Goal: Transaction & Acquisition: Book appointment/travel/reservation

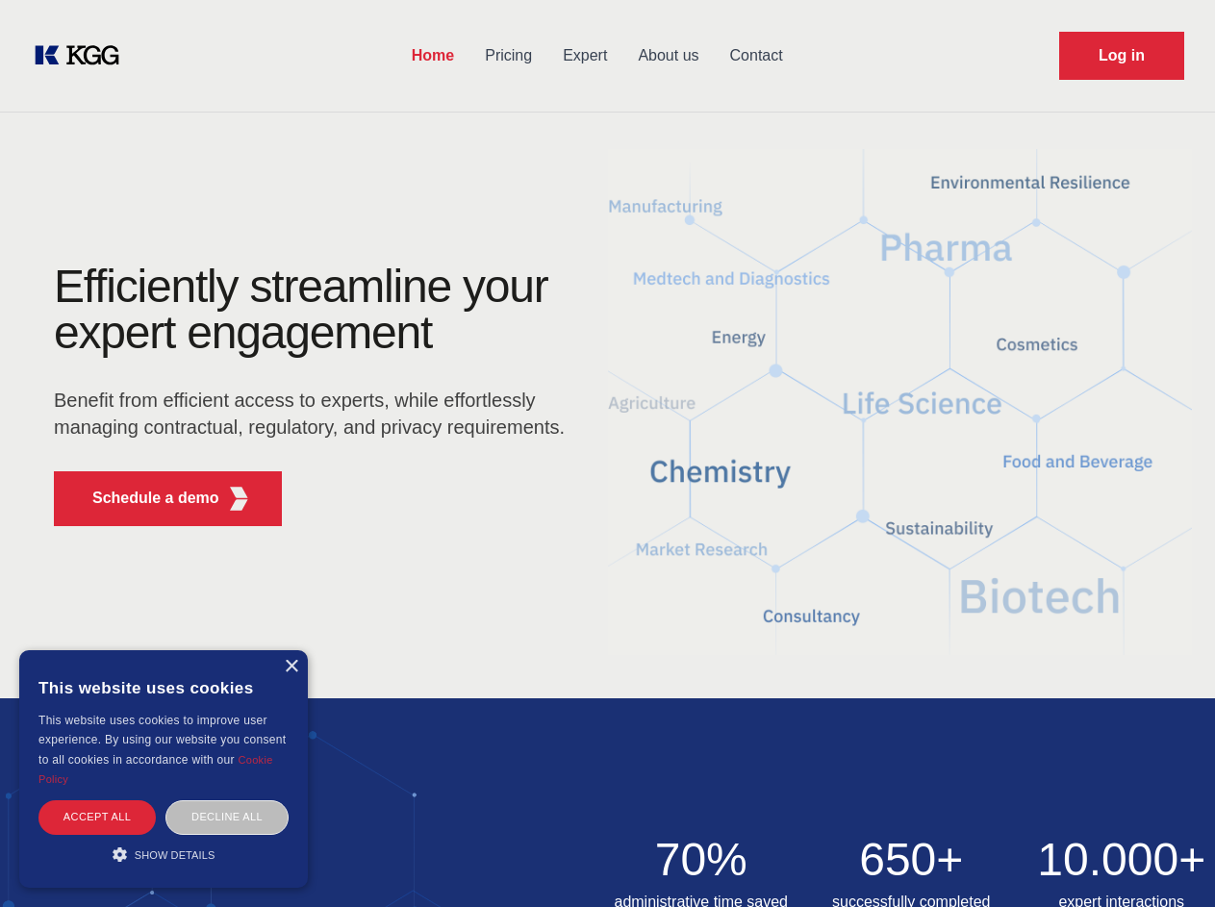
click at [607, 453] on div "Efficiently streamline your expert engagement Benefit from efficient access to …" at bounding box center [315, 403] width 585 height 278
click at [144, 498] on p "Schedule a demo" at bounding box center [155, 498] width 127 height 23
click at [290, 666] on div "× This website uses cookies This website uses cookies to improve user experienc…" at bounding box center [163, 769] width 289 height 238
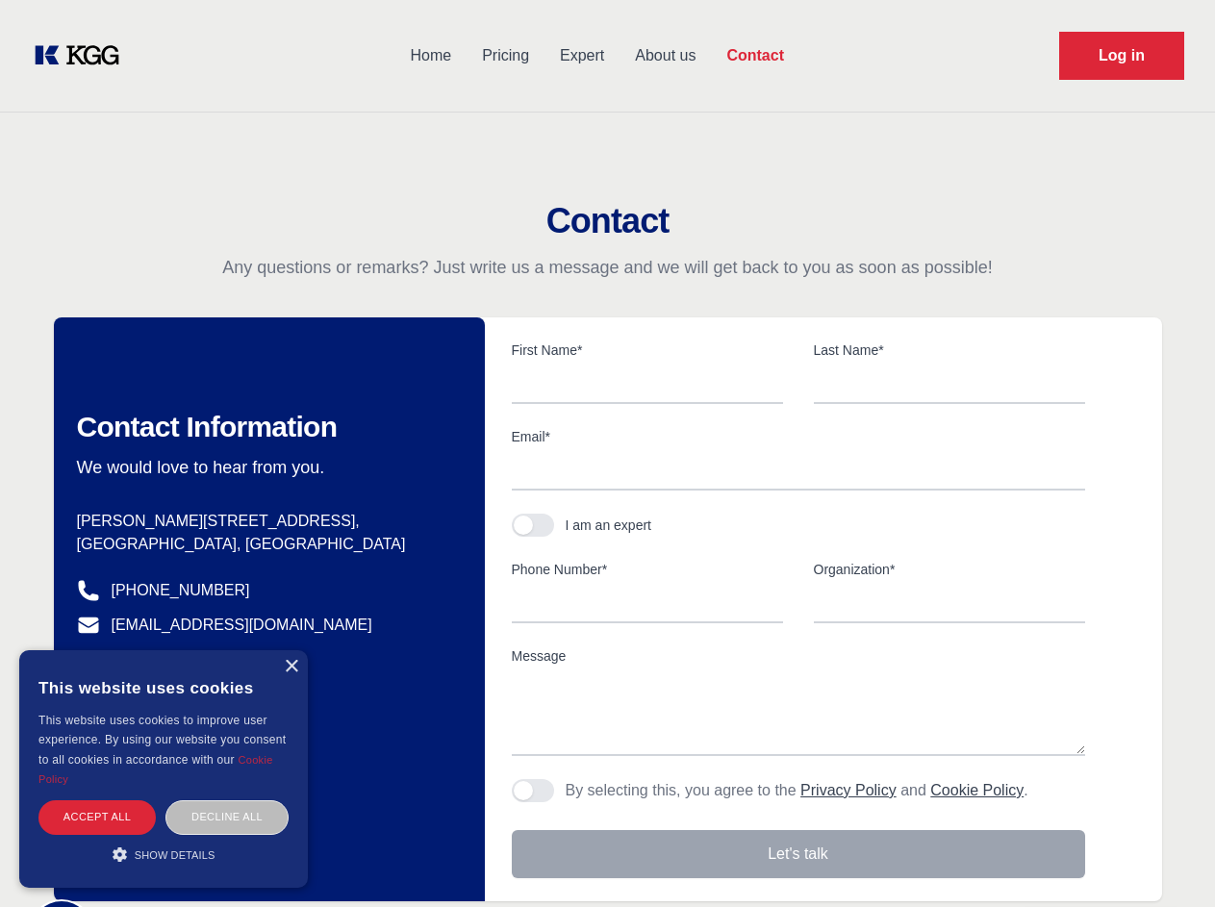
click at [97, 817] on div "Accept all" at bounding box center [96, 817] width 117 height 34
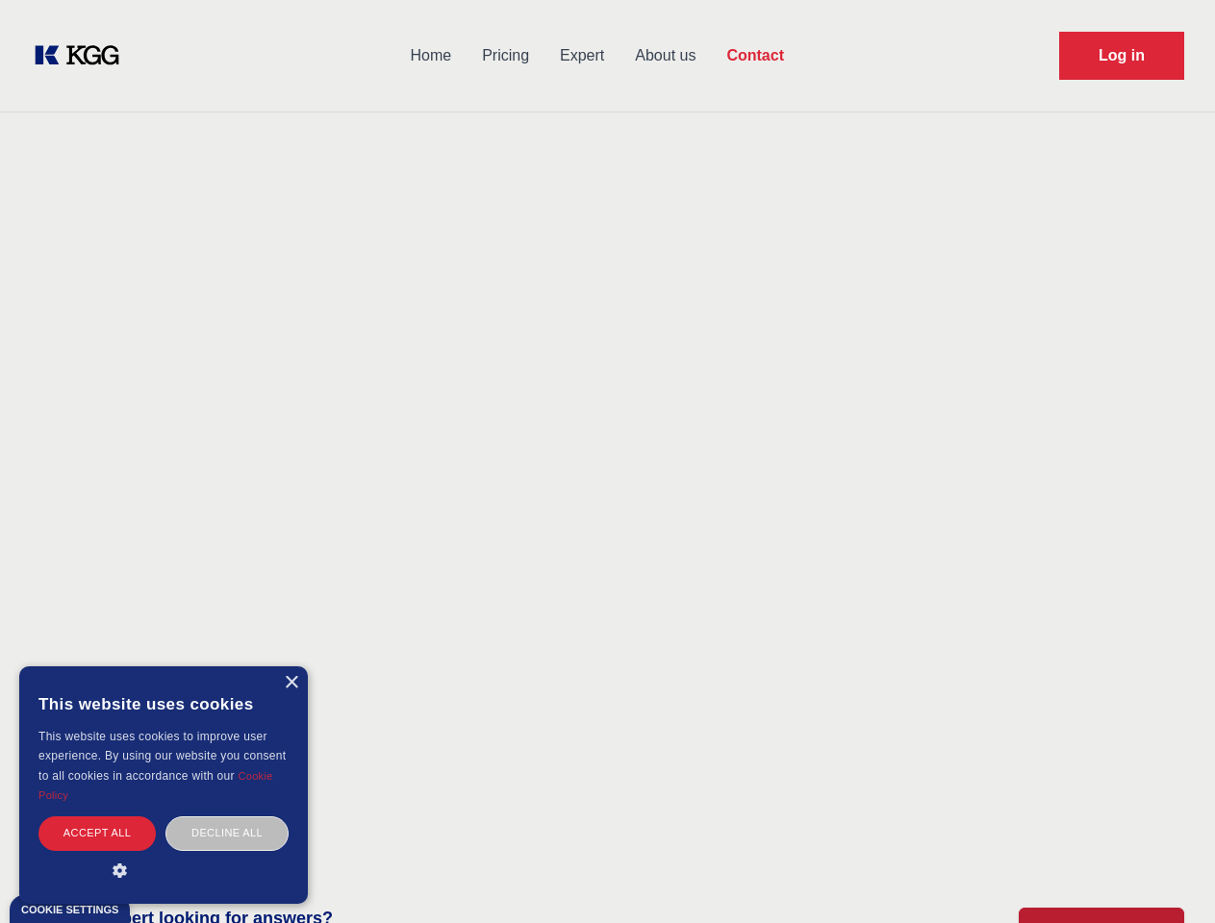
click at [227, 817] on div "Decline all" at bounding box center [226, 834] width 123 height 34
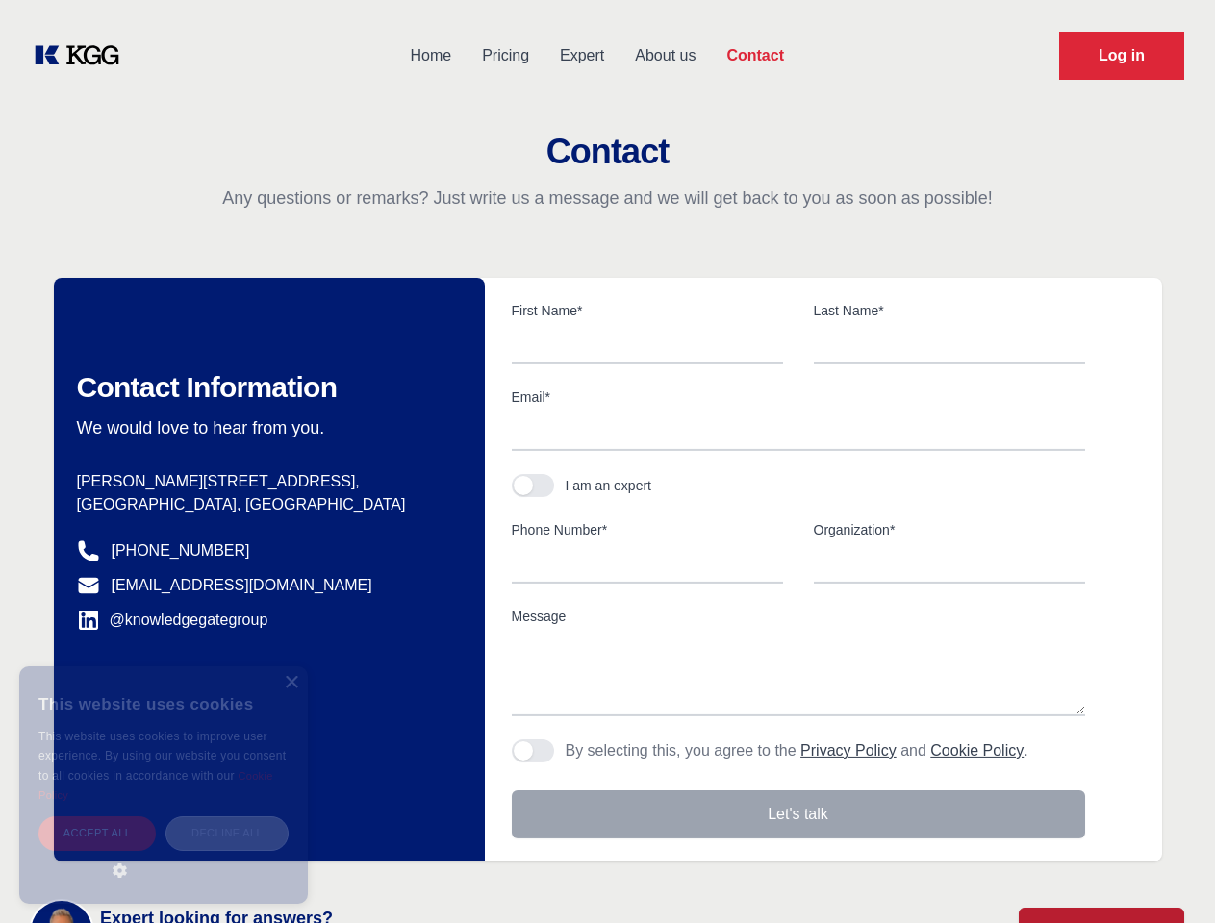
click at [163, 854] on main "Contact Any questions or remarks? Just write us a message and we will get back …" at bounding box center [607, 500] width 1215 height 1001
